Goal: Entertainment & Leisure: Consume media (video, audio)

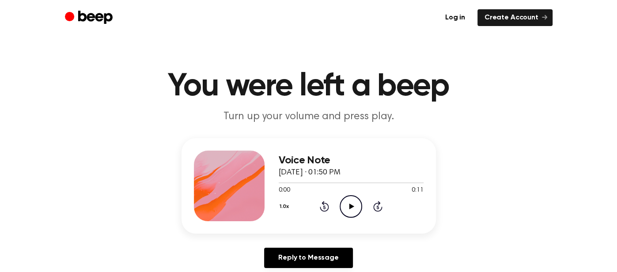
click at [350, 205] on icon at bounding box center [352, 207] width 5 height 6
click at [352, 203] on icon "Play Audio" at bounding box center [351, 206] width 23 height 23
click at [351, 202] on icon "Play Audio" at bounding box center [351, 206] width 23 height 23
click at [348, 205] on icon "Play Audio" at bounding box center [351, 206] width 23 height 23
click at [350, 206] on icon at bounding box center [352, 207] width 5 height 6
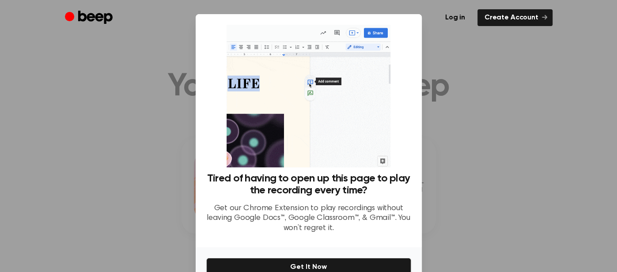
click at [71, 164] on div at bounding box center [308, 136] width 617 height 272
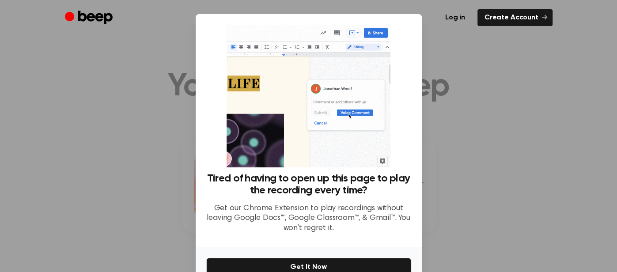
click at [100, 164] on div at bounding box center [308, 136] width 617 height 272
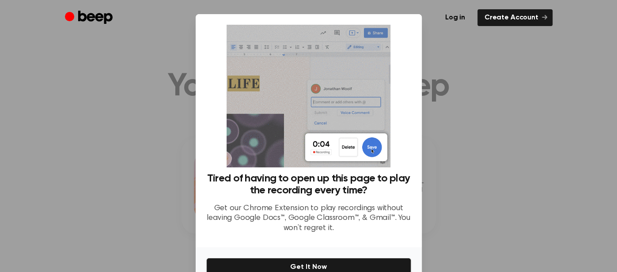
click at [472, 61] on div at bounding box center [308, 136] width 617 height 272
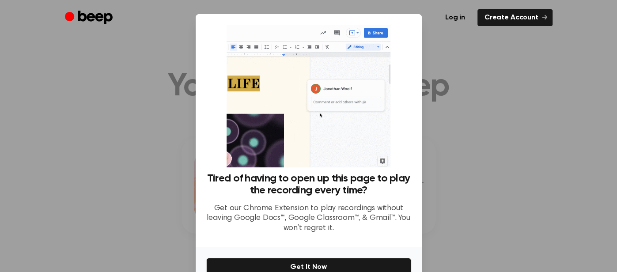
click at [494, 148] on div at bounding box center [308, 136] width 617 height 272
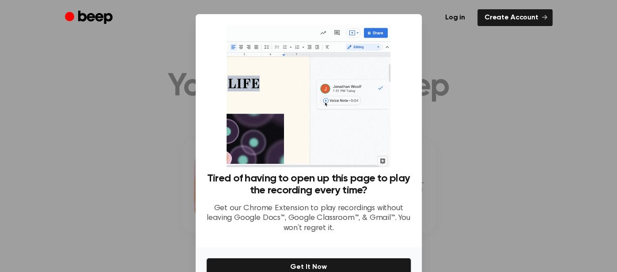
click at [491, 146] on div at bounding box center [308, 136] width 617 height 272
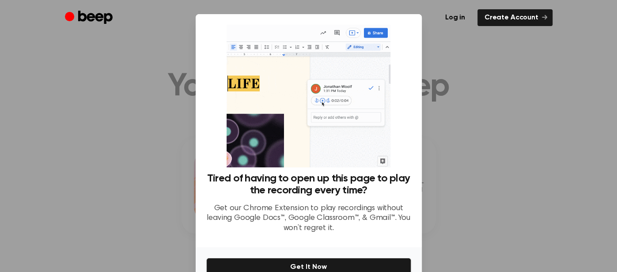
click at [491, 146] on div at bounding box center [308, 136] width 617 height 272
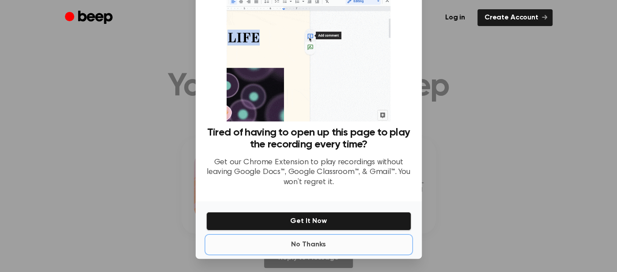
click at [315, 242] on button "No Thanks" at bounding box center [308, 245] width 205 height 18
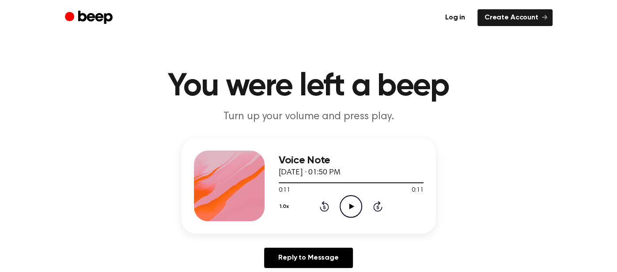
click at [349, 203] on icon "Play Audio" at bounding box center [351, 206] width 23 height 23
click at [347, 202] on icon "Pause Audio" at bounding box center [351, 206] width 23 height 23
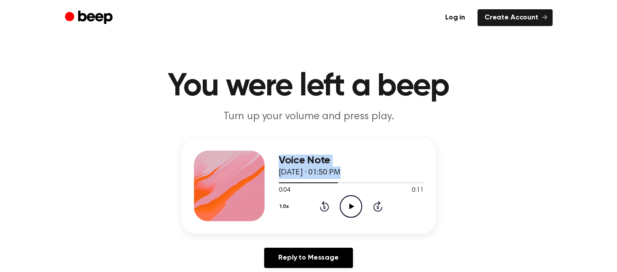
drag, startPoint x: 337, startPoint y: 183, endPoint x: 241, endPoint y: 188, distance: 95.6
click at [241, 188] on div "Voice Note August 14, 2022 · 01:50 PM 0:04 0:11 Your browser does not support t…" at bounding box center [309, 185] width 255 height 95
click at [505, 166] on div "Voice Note August 14, 2022 · 01:50 PM 0:04 0:11 Your browser does not support t…" at bounding box center [309, 206] width 596 height 137
click at [279, 183] on div at bounding box center [309, 183] width 60 height 1
click at [349, 204] on icon "Play Audio" at bounding box center [351, 206] width 23 height 23
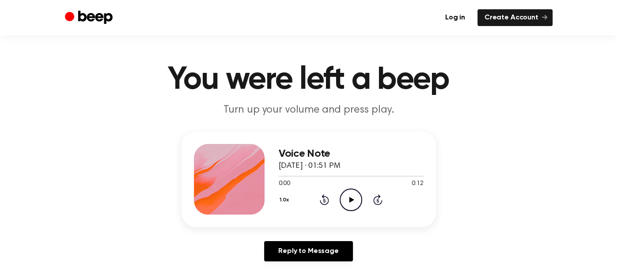
scroll to position [15, 0]
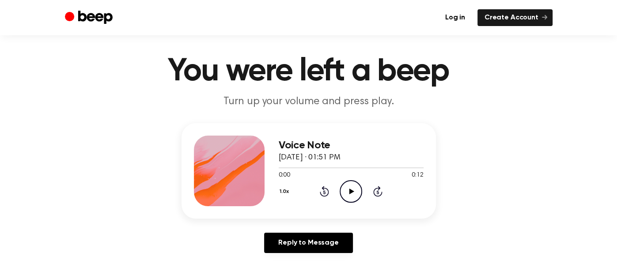
click at [350, 190] on icon at bounding box center [352, 192] width 5 height 6
click at [350, 190] on icon at bounding box center [351, 192] width 4 height 6
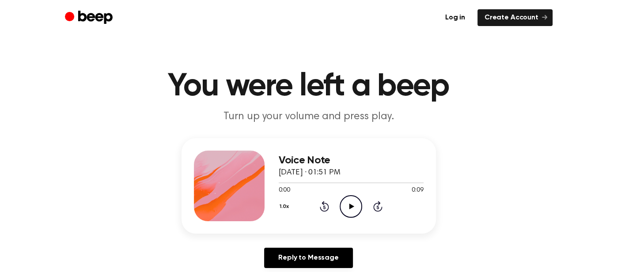
click at [350, 202] on icon "Play Audio" at bounding box center [351, 206] width 23 height 23
click at [350, 202] on icon "Pause Audio" at bounding box center [351, 206] width 23 height 23
click at [351, 204] on icon "Play Audio" at bounding box center [351, 206] width 23 height 23
click at [350, 203] on icon "Play Audio" at bounding box center [351, 206] width 23 height 23
click at [350, 204] on icon at bounding box center [351, 207] width 4 height 6
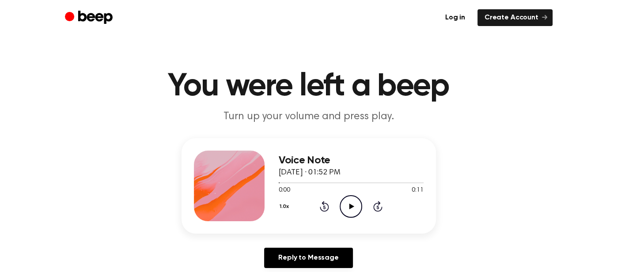
click at [350, 203] on icon "Play Audio" at bounding box center [351, 206] width 23 height 23
click at [351, 205] on icon at bounding box center [352, 207] width 5 height 6
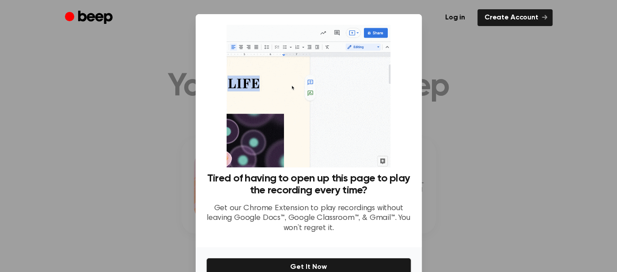
click at [0, 102] on div at bounding box center [308, 136] width 617 height 272
click at [32, 103] on div at bounding box center [308, 136] width 617 height 272
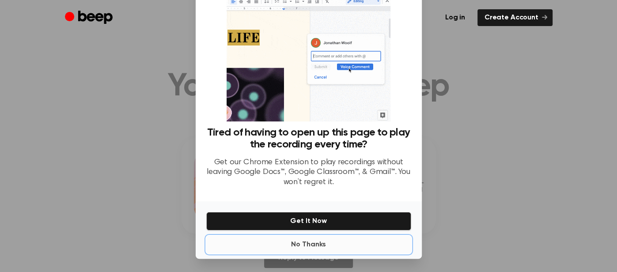
click at [297, 245] on button "No Thanks" at bounding box center [308, 245] width 205 height 18
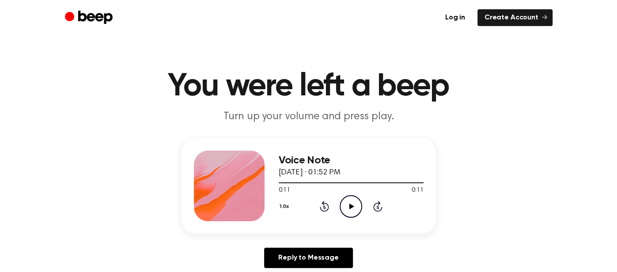
click at [350, 203] on icon "Play Audio" at bounding box center [351, 206] width 23 height 23
click at [350, 205] on icon at bounding box center [352, 207] width 5 height 6
click at [350, 204] on icon at bounding box center [352, 207] width 5 height 6
click at [351, 205] on icon at bounding box center [352, 207] width 5 height 6
click at [350, 204] on icon "Play Audio" at bounding box center [351, 206] width 23 height 23
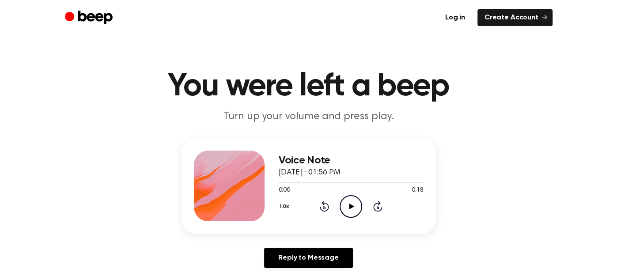
click at [350, 203] on icon "Play Audio" at bounding box center [351, 206] width 23 height 23
